Goal: Check status

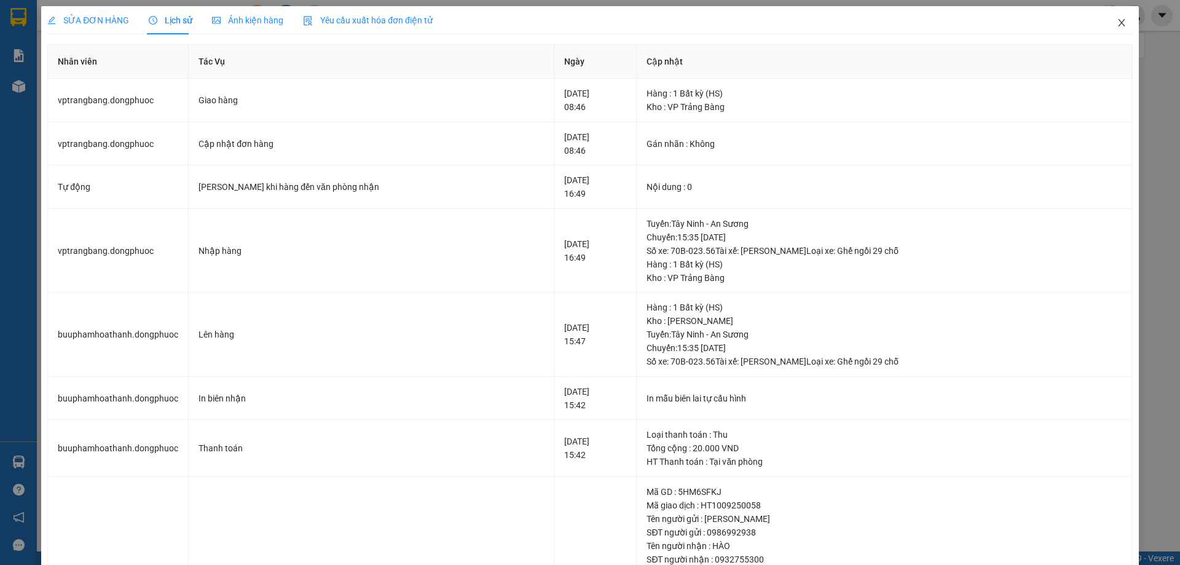
click at [1106, 17] on span "Close" at bounding box center [1121, 23] width 34 height 34
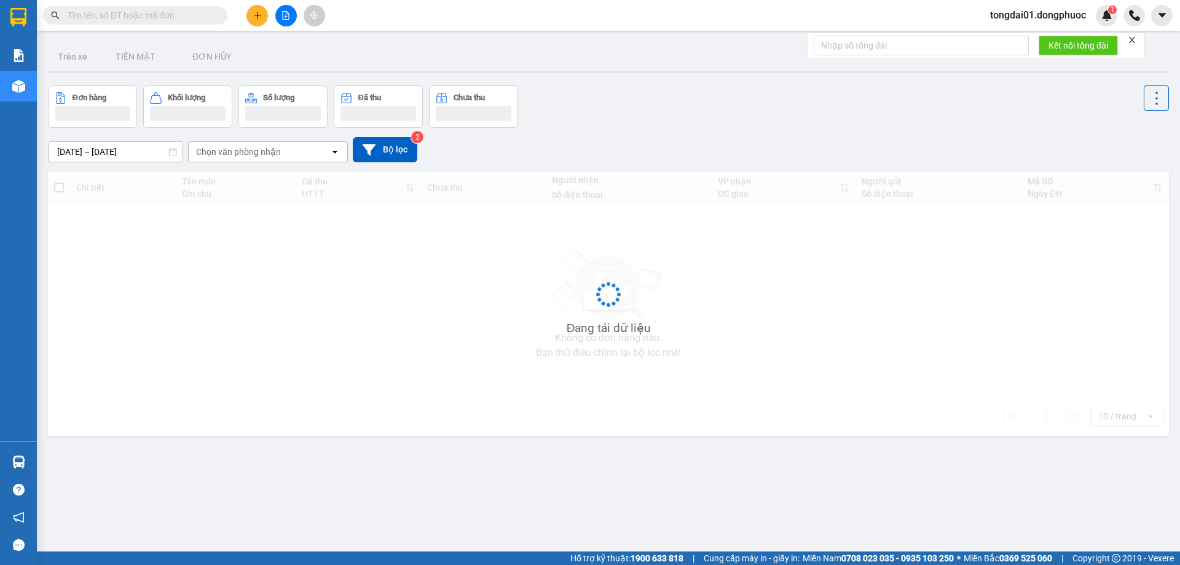
click at [136, 8] on span at bounding box center [135, 15] width 184 height 18
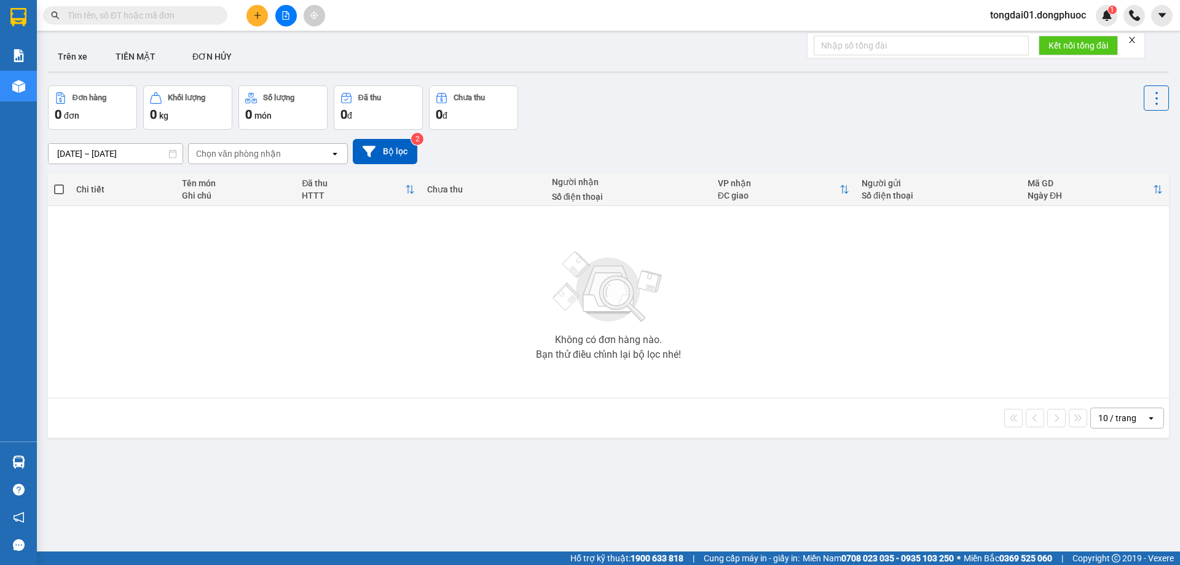
click at [133, 12] on input "text" at bounding box center [140, 16] width 145 height 14
paste input "0585747447"
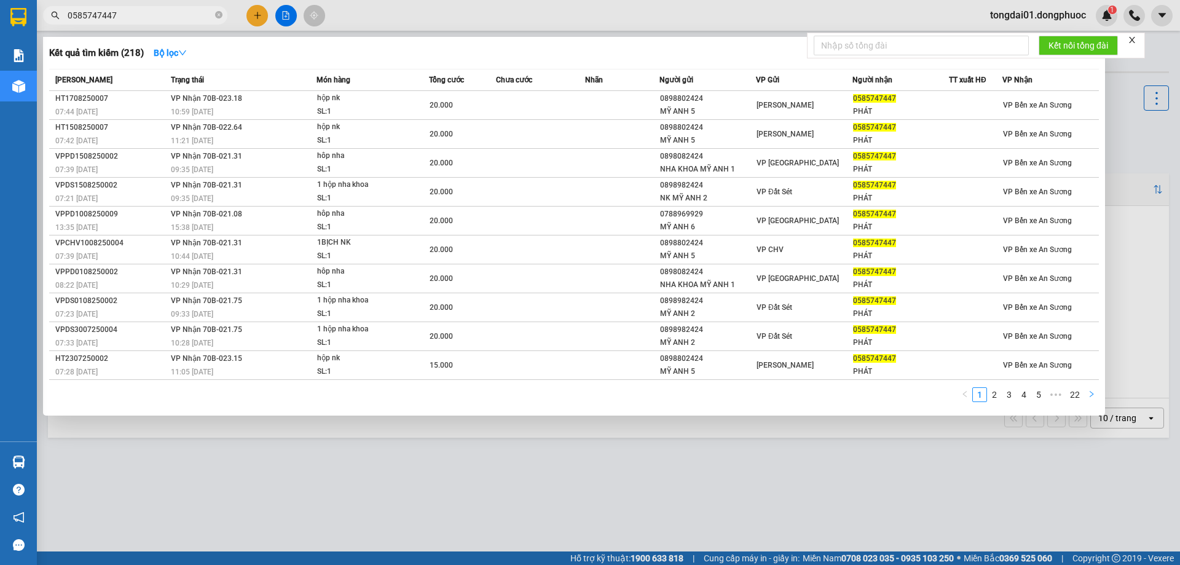
type input "0585747447"
click at [1086, 391] on button "button" at bounding box center [1091, 394] width 15 height 15
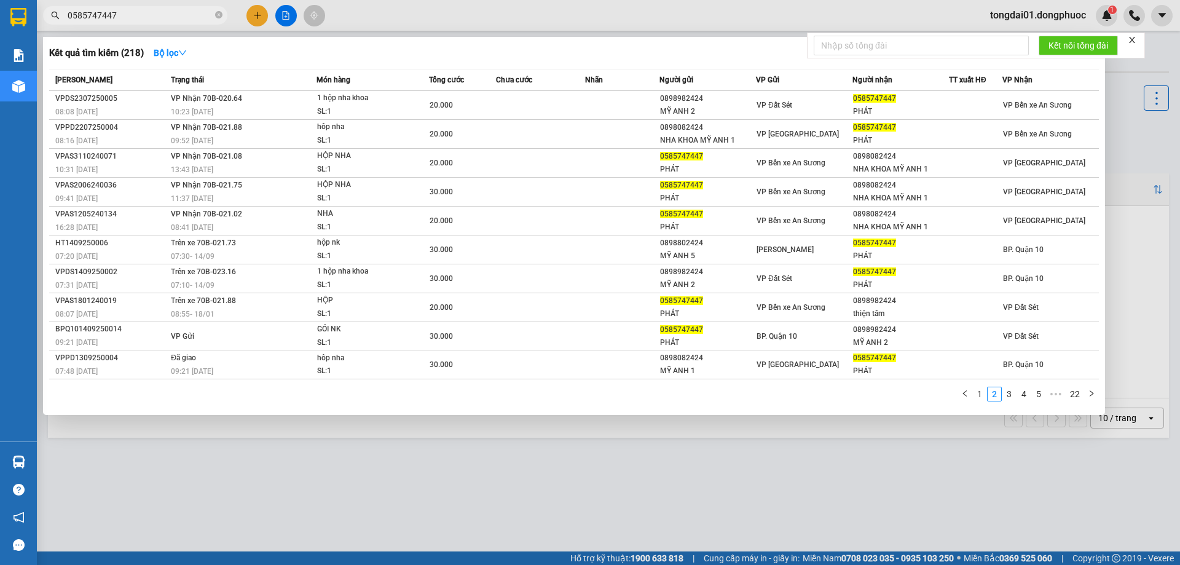
click at [262, 272] on td "Trên xe 70B-023.16 07:10 [DATE]" at bounding box center [242, 278] width 149 height 29
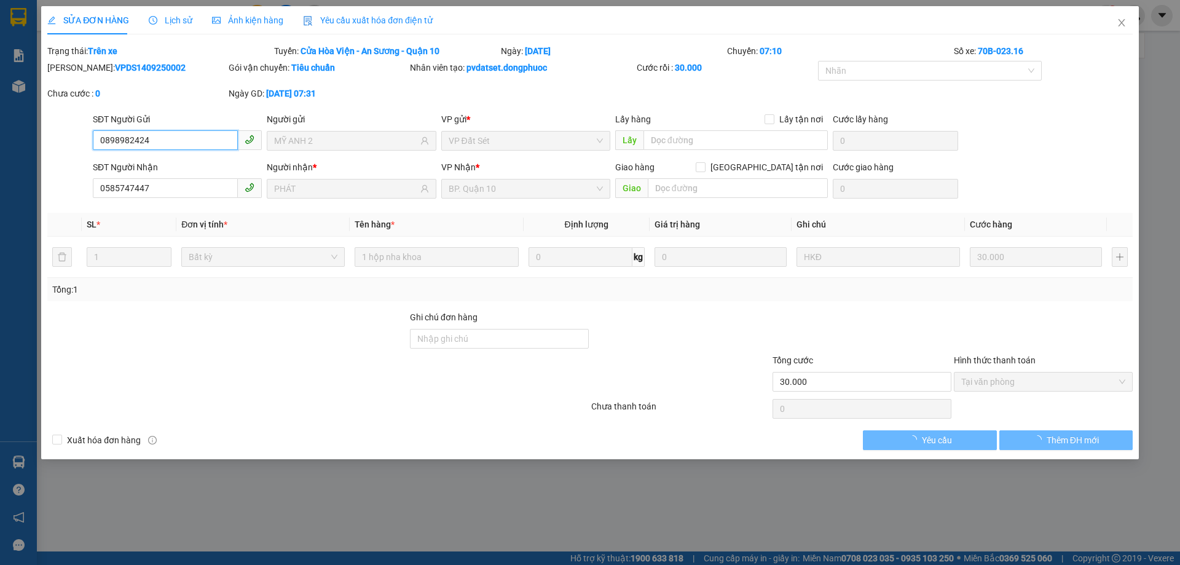
click at [170, 22] on span "Lịch sử" at bounding box center [171, 20] width 44 height 10
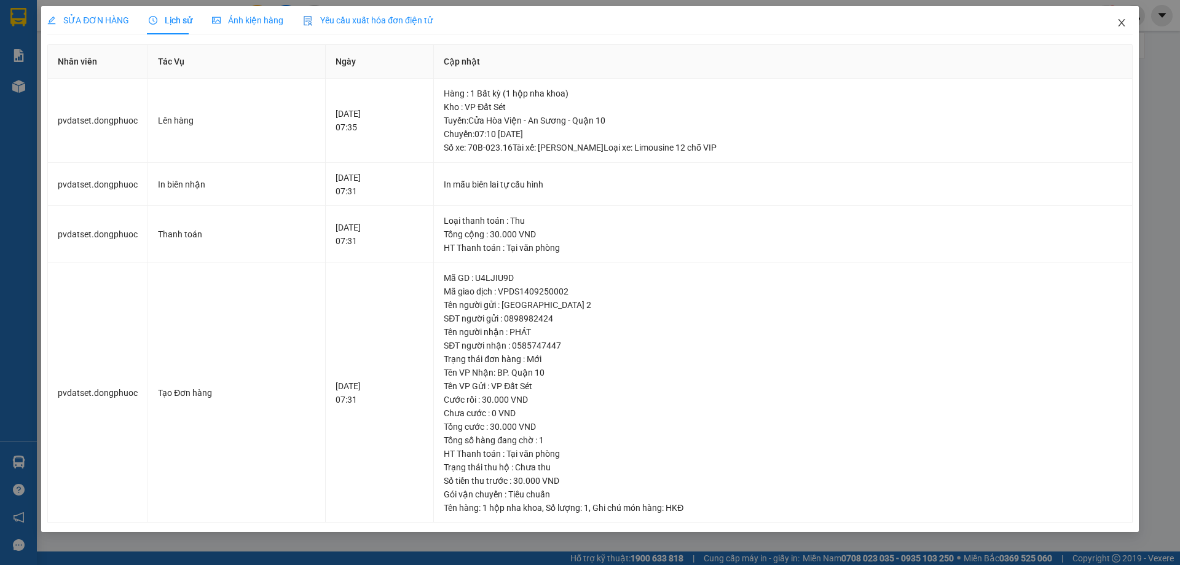
click at [1126, 26] on icon "close" at bounding box center [1122, 23] width 10 height 10
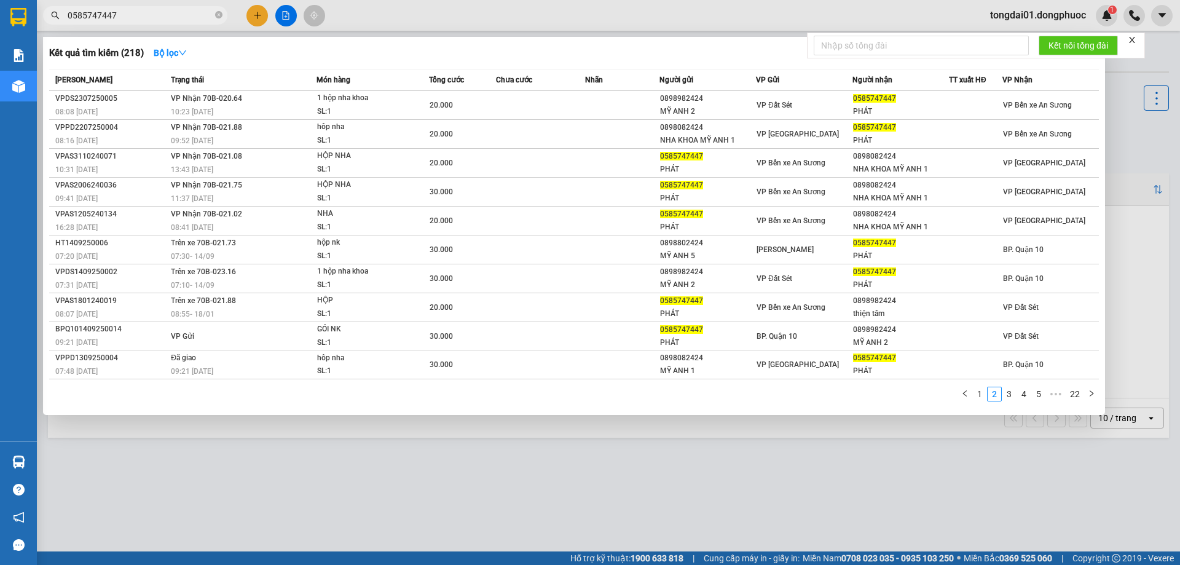
click at [163, 15] on input "0585747447" at bounding box center [140, 16] width 145 height 14
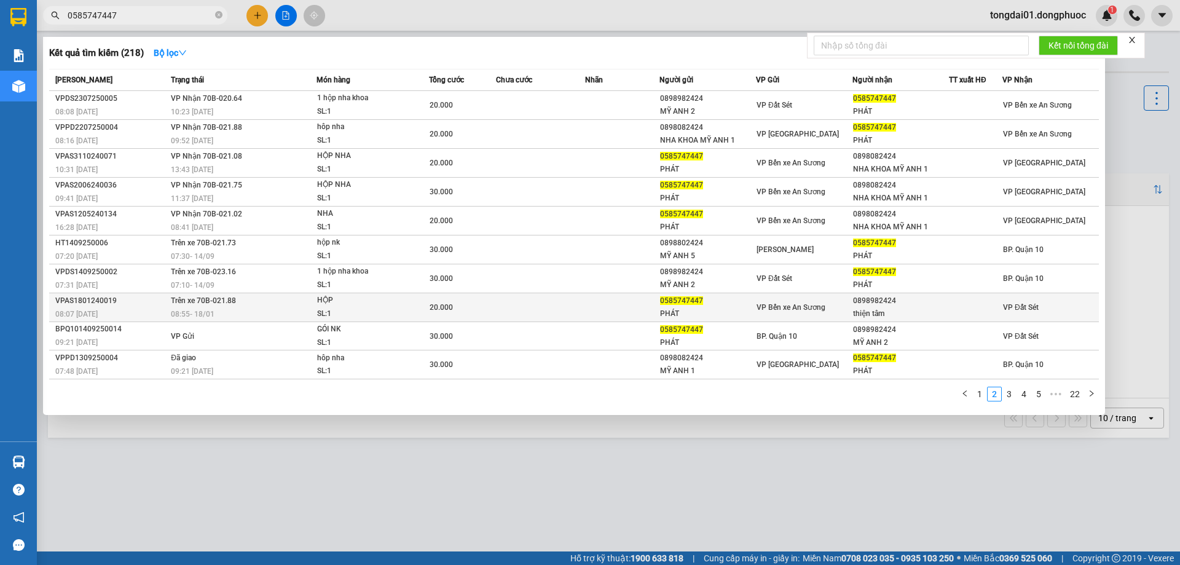
click at [265, 312] on div "08:55 [DATE]" at bounding box center [243, 314] width 145 height 14
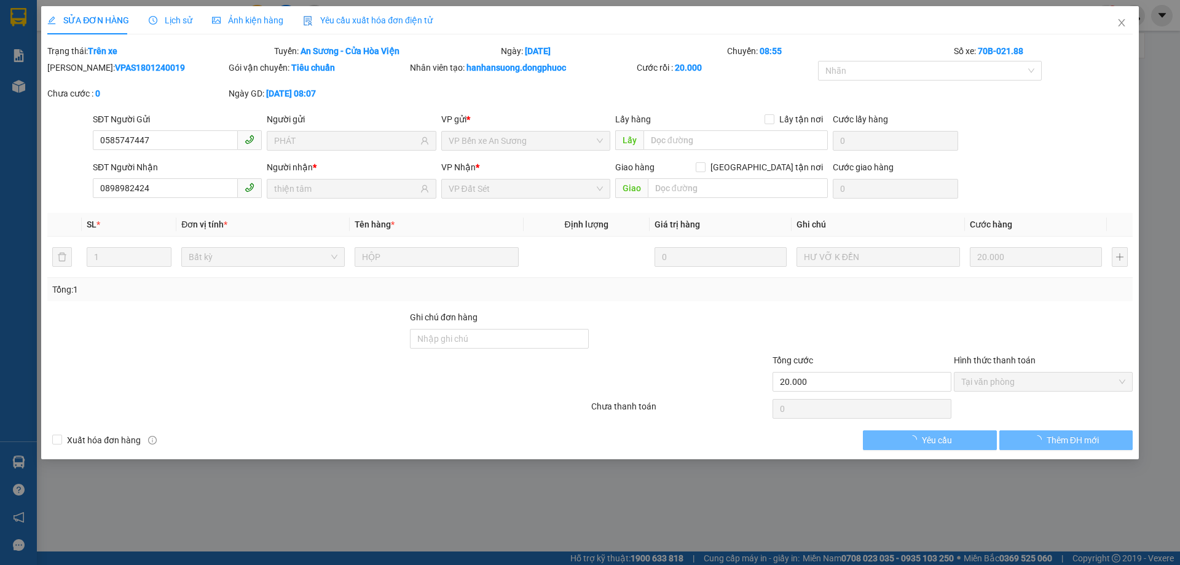
click at [180, 18] on span "Lịch sử" at bounding box center [171, 20] width 44 height 10
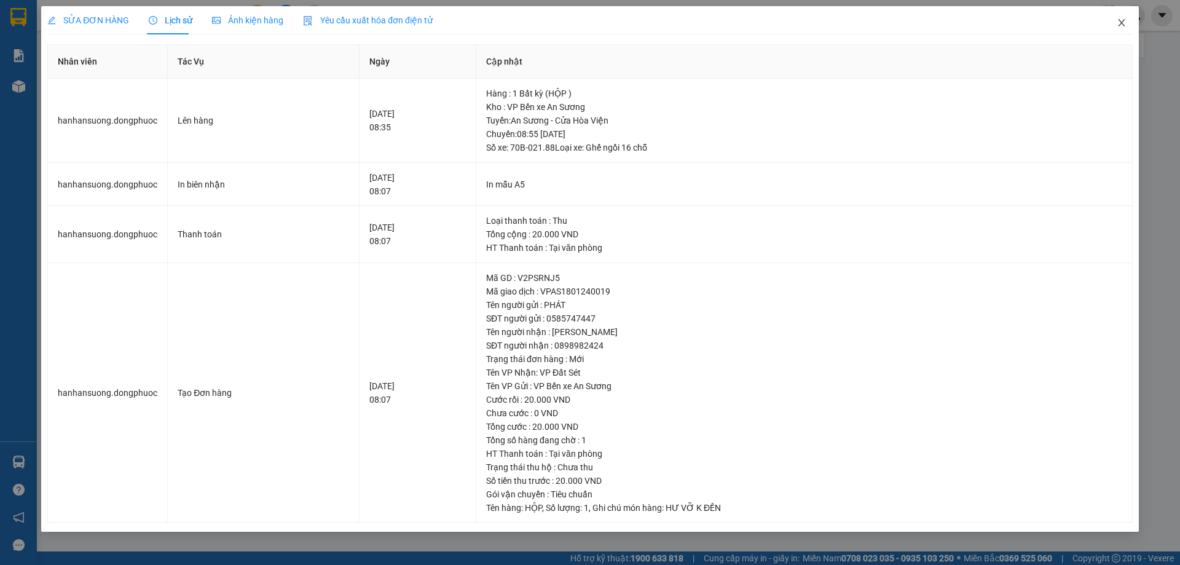
click at [1116, 17] on span "Close" at bounding box center [1121, 23] width 34 height 34
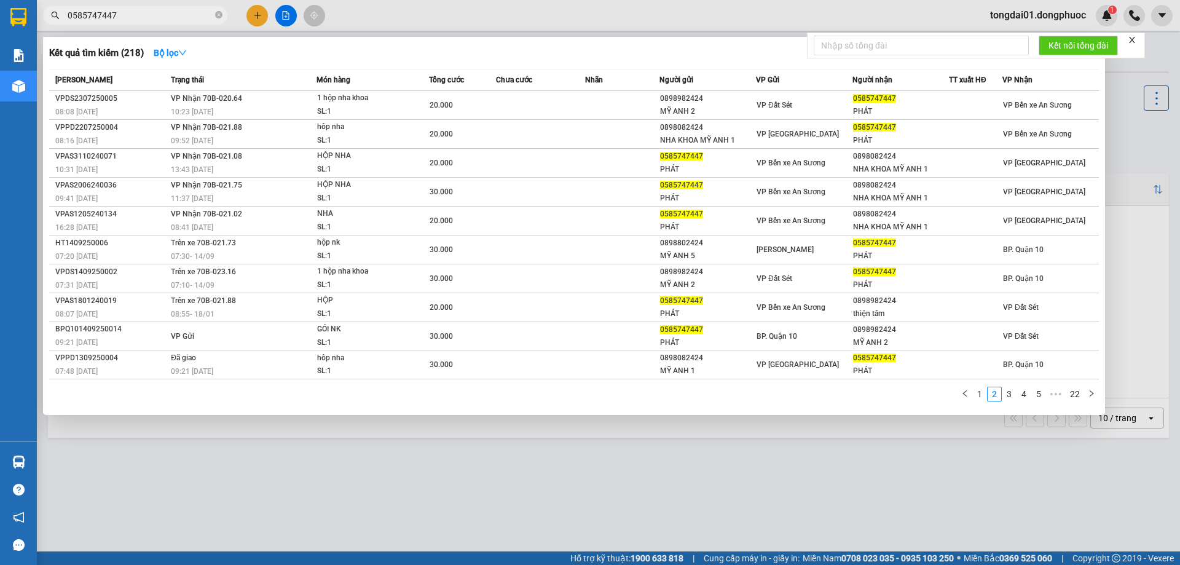
click at [157, 14] on input "0585747447" at bounding box center [140, 16] width 145 height 14
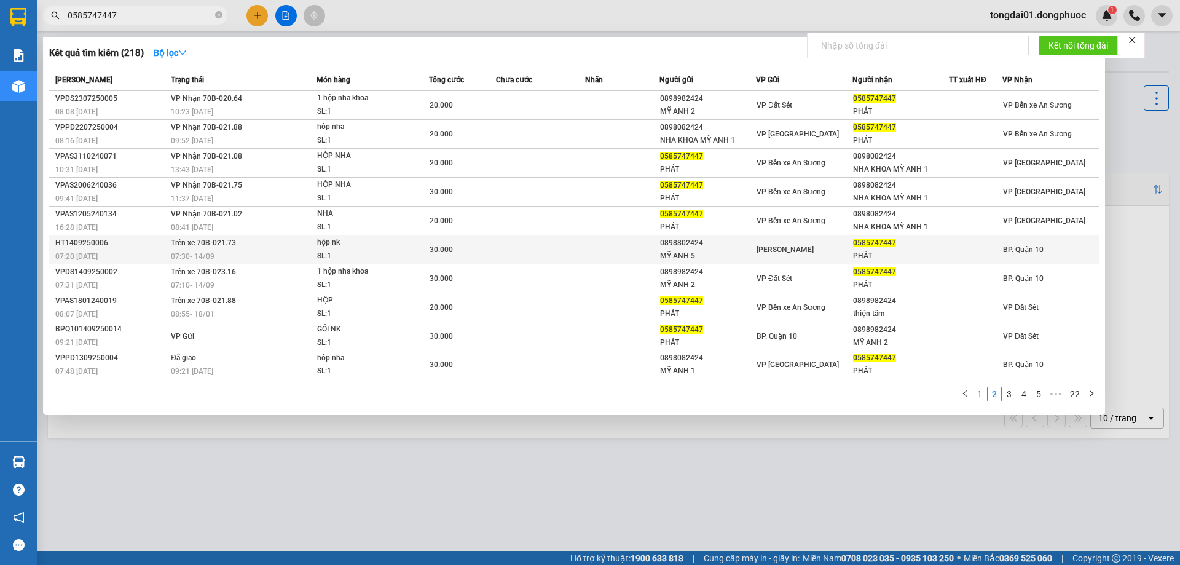
click at [226, 251] on div "07:30 [DATE]" at bounding box center [243, 256] width 145 height 14
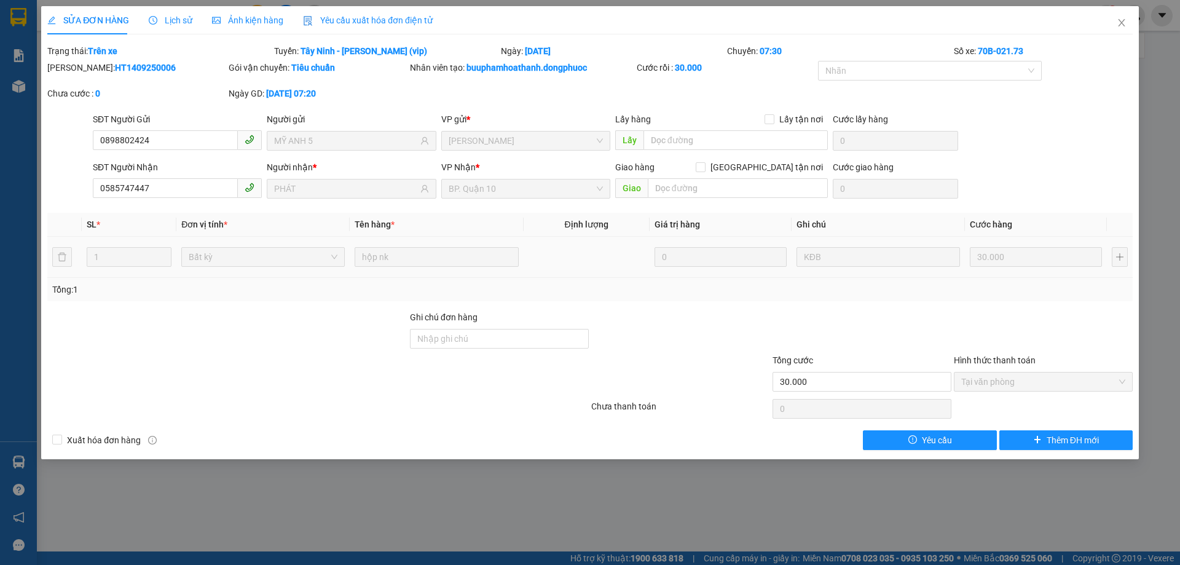
click at [194, 18] on div "SỬA ĐƠN HÀNG Lịch sử Ảnh kiện hàng Yêu cầu xuất hóa đơn điện tử" at bounding box center [239, 20] width 385 height 28
click at [187, 20] on span "Lịch sử" at bounding box center [171, 20] width 44 height 10
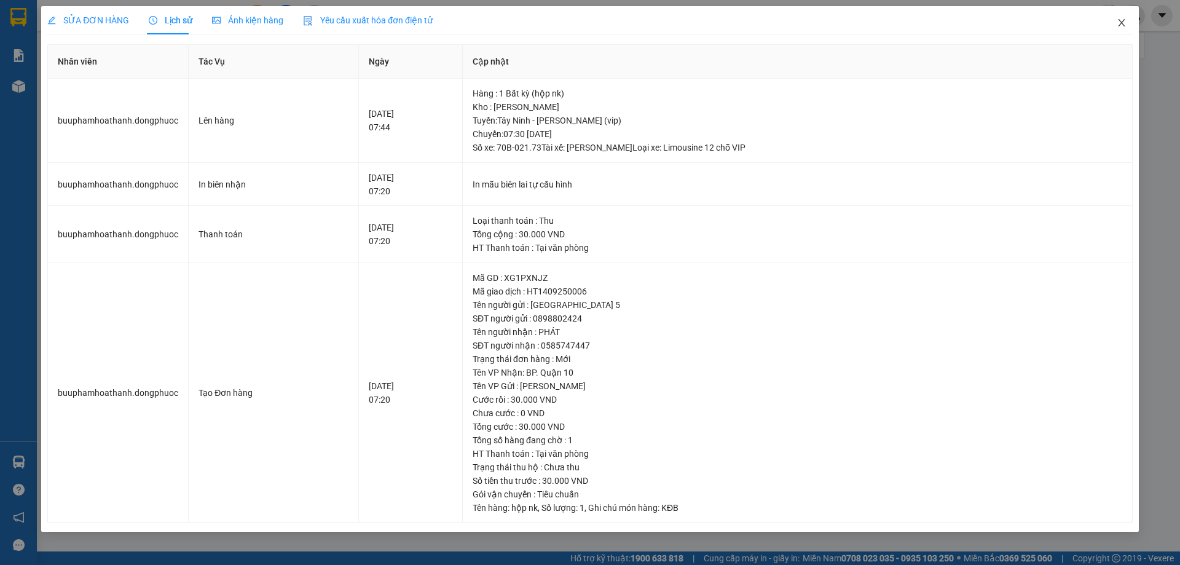
click at [1118, 20] on icon "close" at bounding box center [1122, 23] width 10 height 10
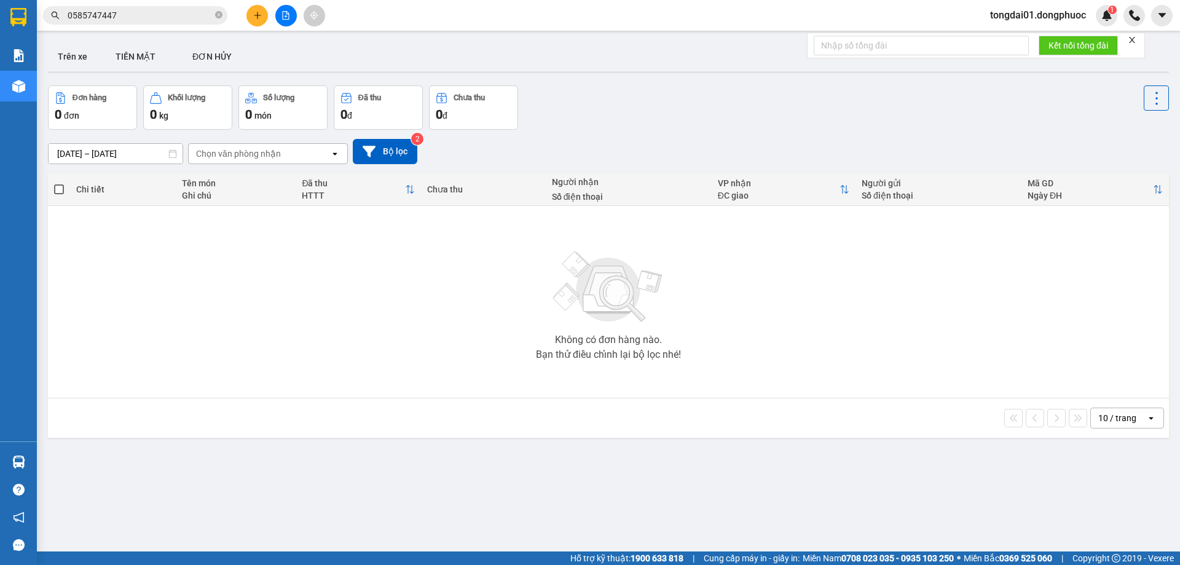
click at [158, 16] on input "0585747447" at bounding box center [140, 16] width 145 height 14
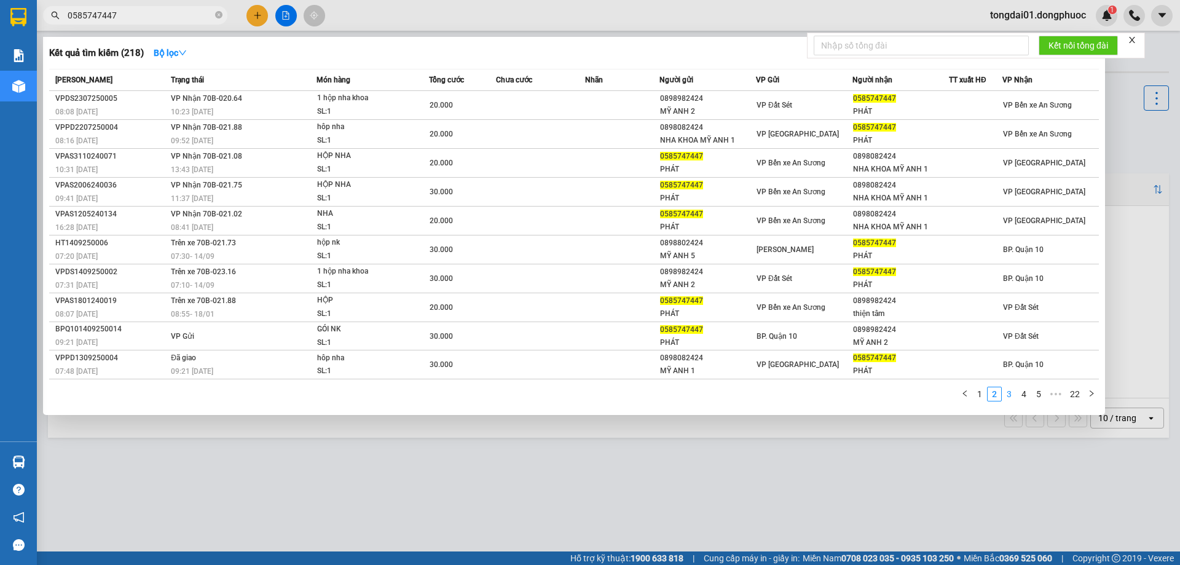
click at [1010, 396] on link "3" at bounding box center [1009, 394] width 14 height 14
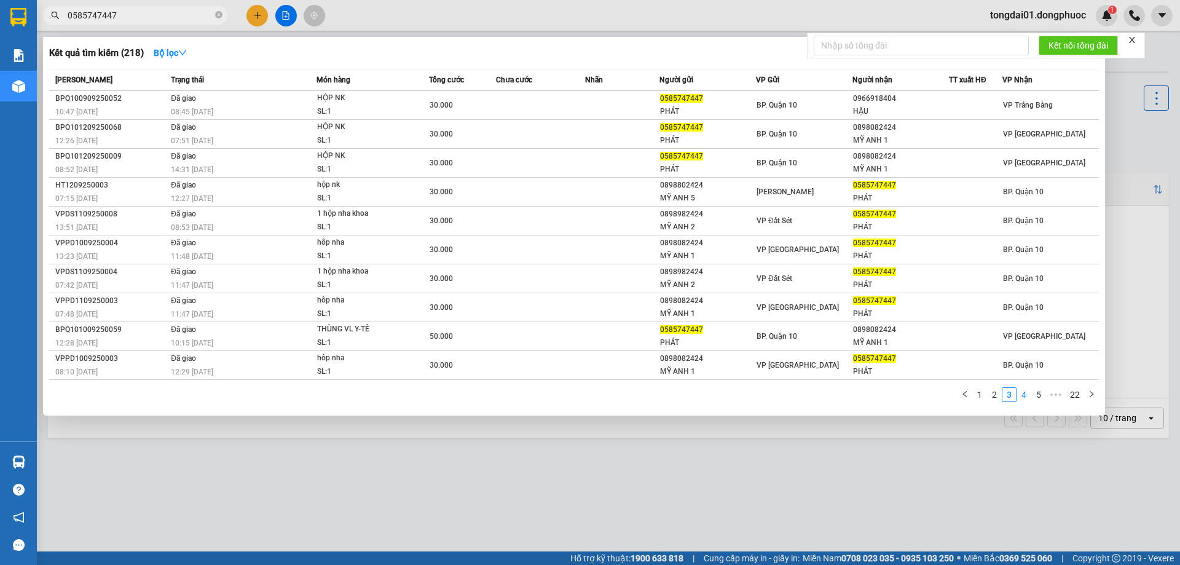
click at [1024, 390] on link "4" at bounding box center [1024, 395] width 14 height 14
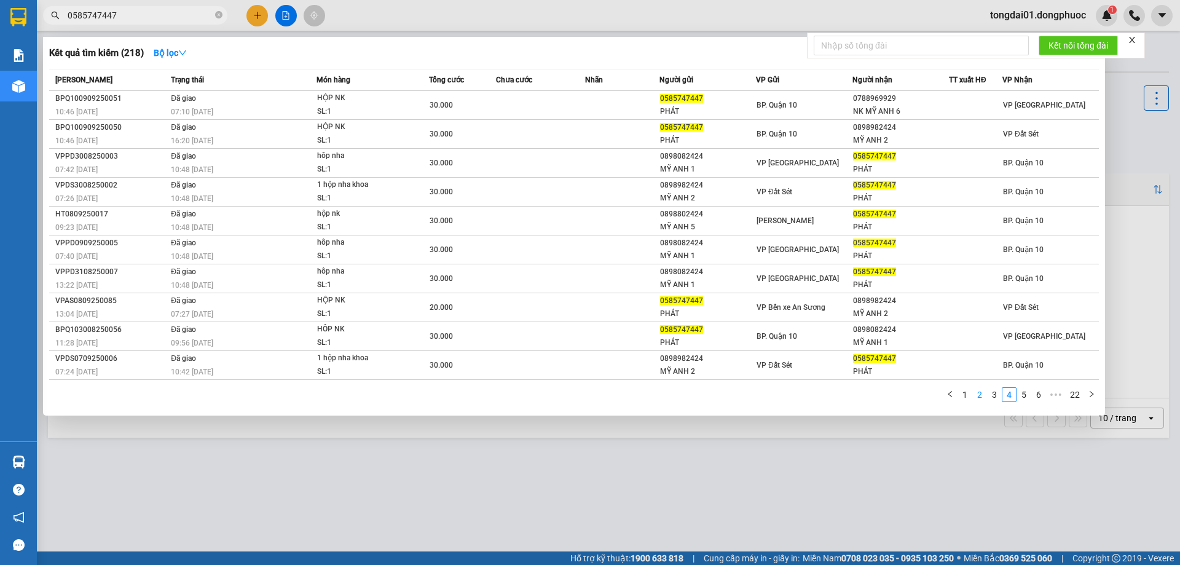
click at [975, 396] on link "2" at bounding box center [980, 395] width 14 height 14
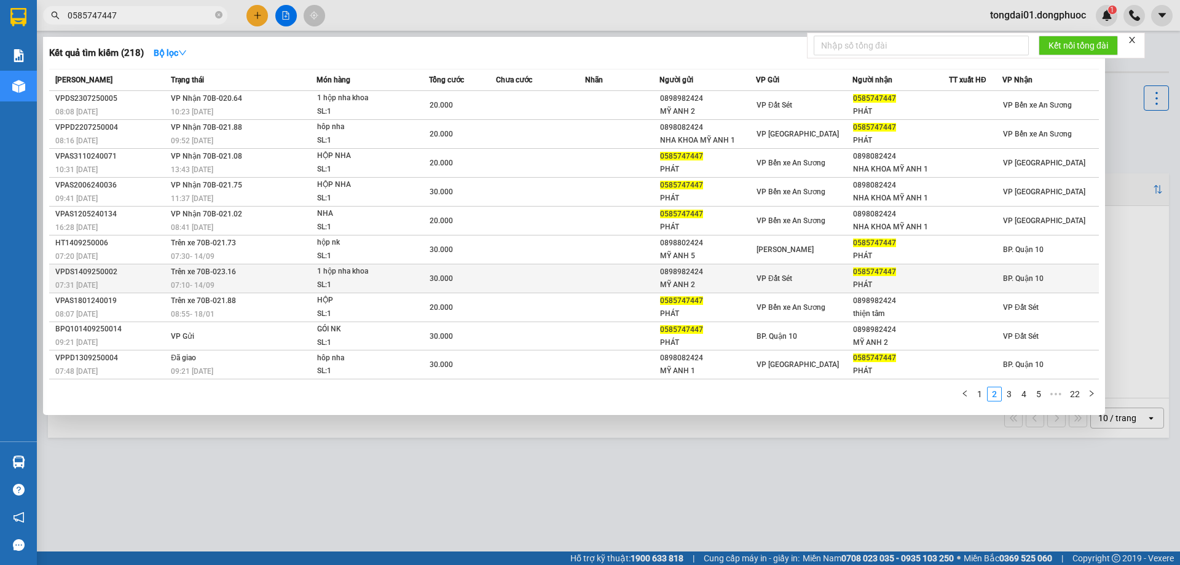
click at [240, 270] on td "Trên xe 70B-023.16 07:10 [DATE]" at bounding box center [242, 278] width 149 height 29
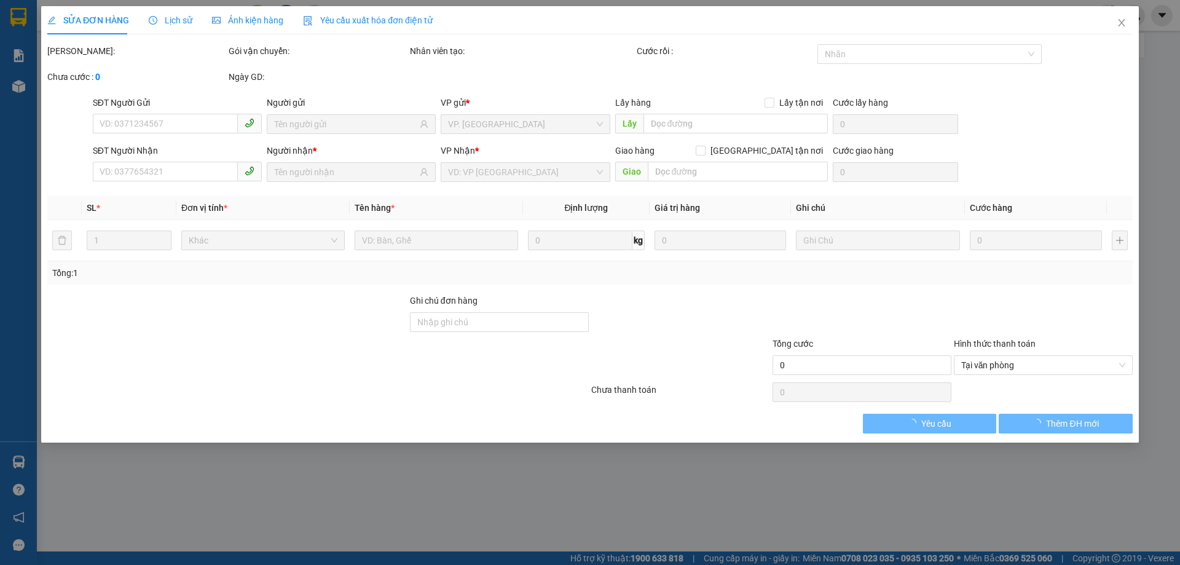
type input "0898982424"
type input "MỸ ANH 2"
type input "0585747447"
type input "PHÁT"
type input "30.000"
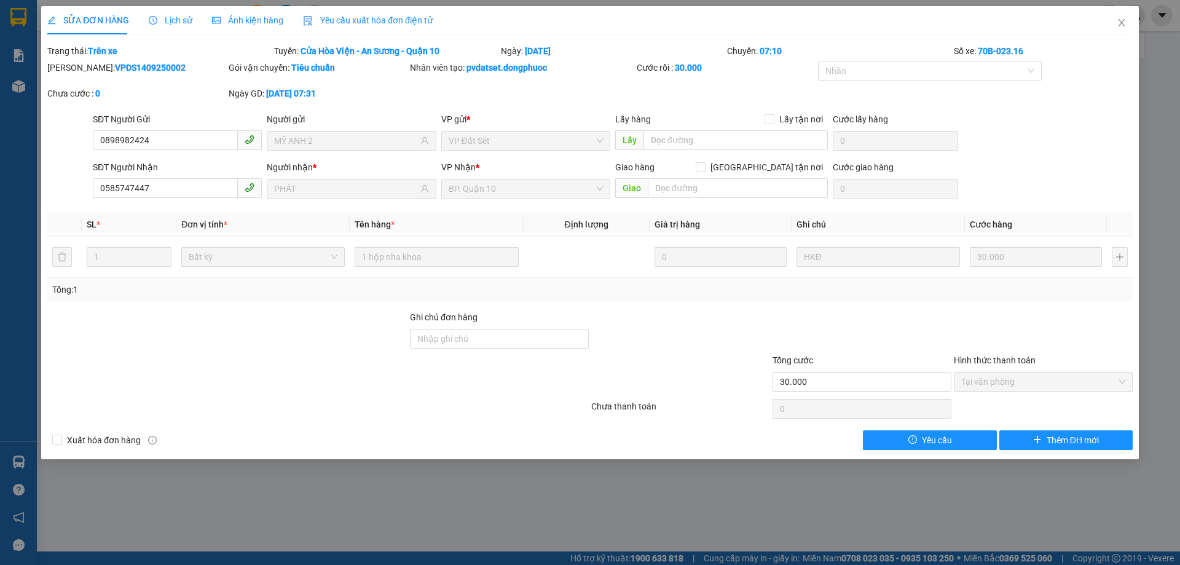
click at [171, 20] on span "Lịch sử" at bounding box center [171, 20] width 44 height 10
